Goal: Navigation & Orientation: Find specific page/section

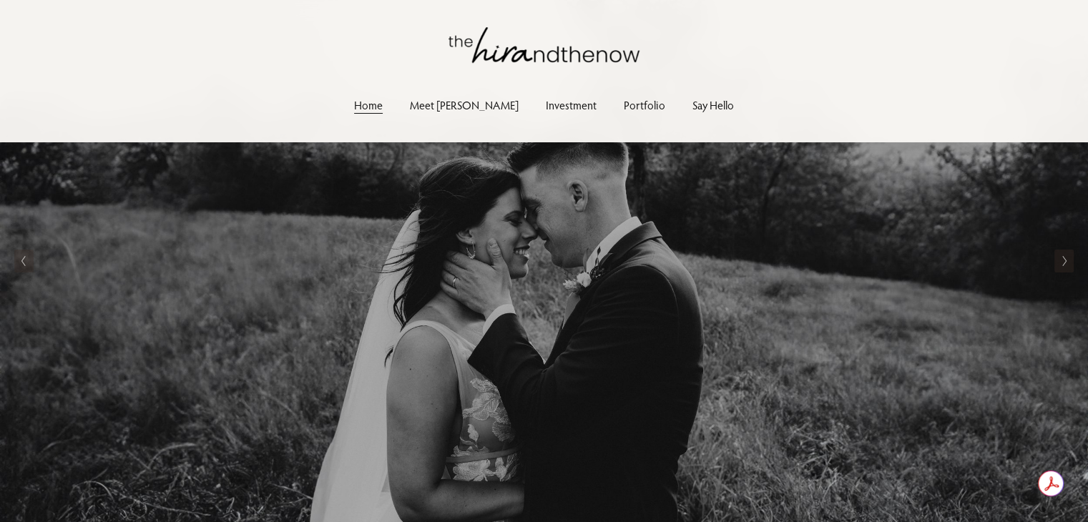
click at [472, 101] on link "Meet [PERSON_NAME]" at bounding box center [464, 105] width 109 height 19
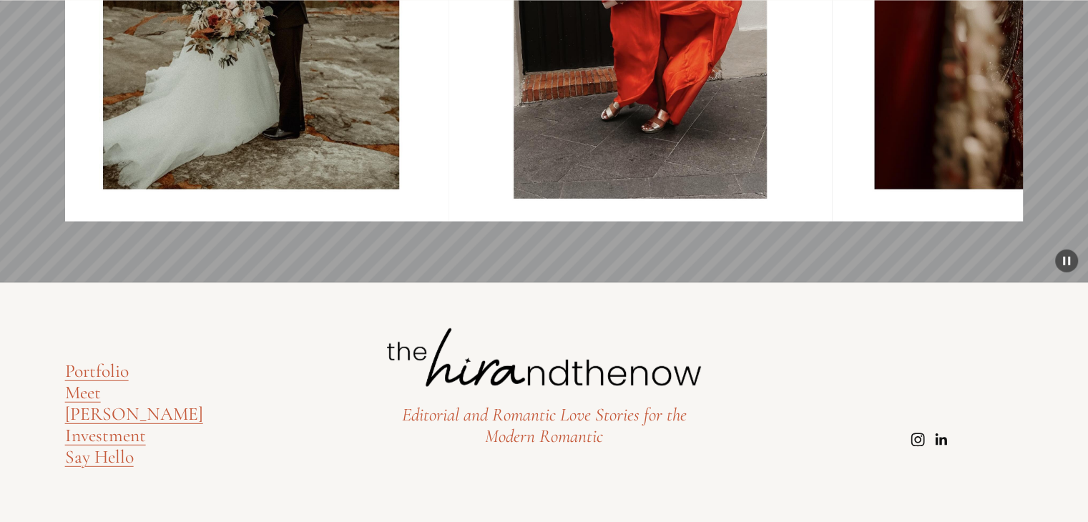
scroll to position [3892, 0]
